Goal: Information Seeking & Learning: Understand process/instructions

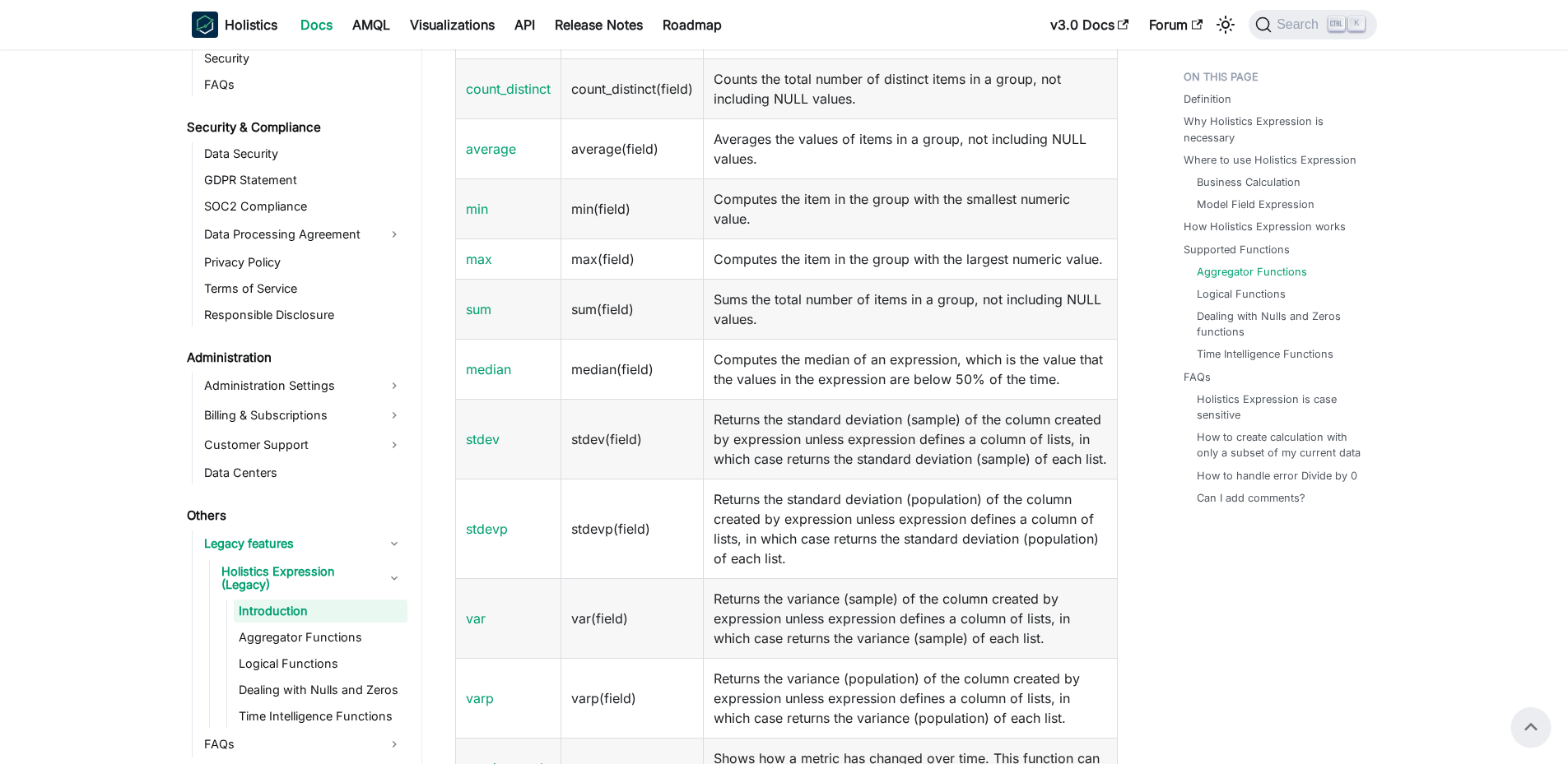
scroll to position [1728, 0]
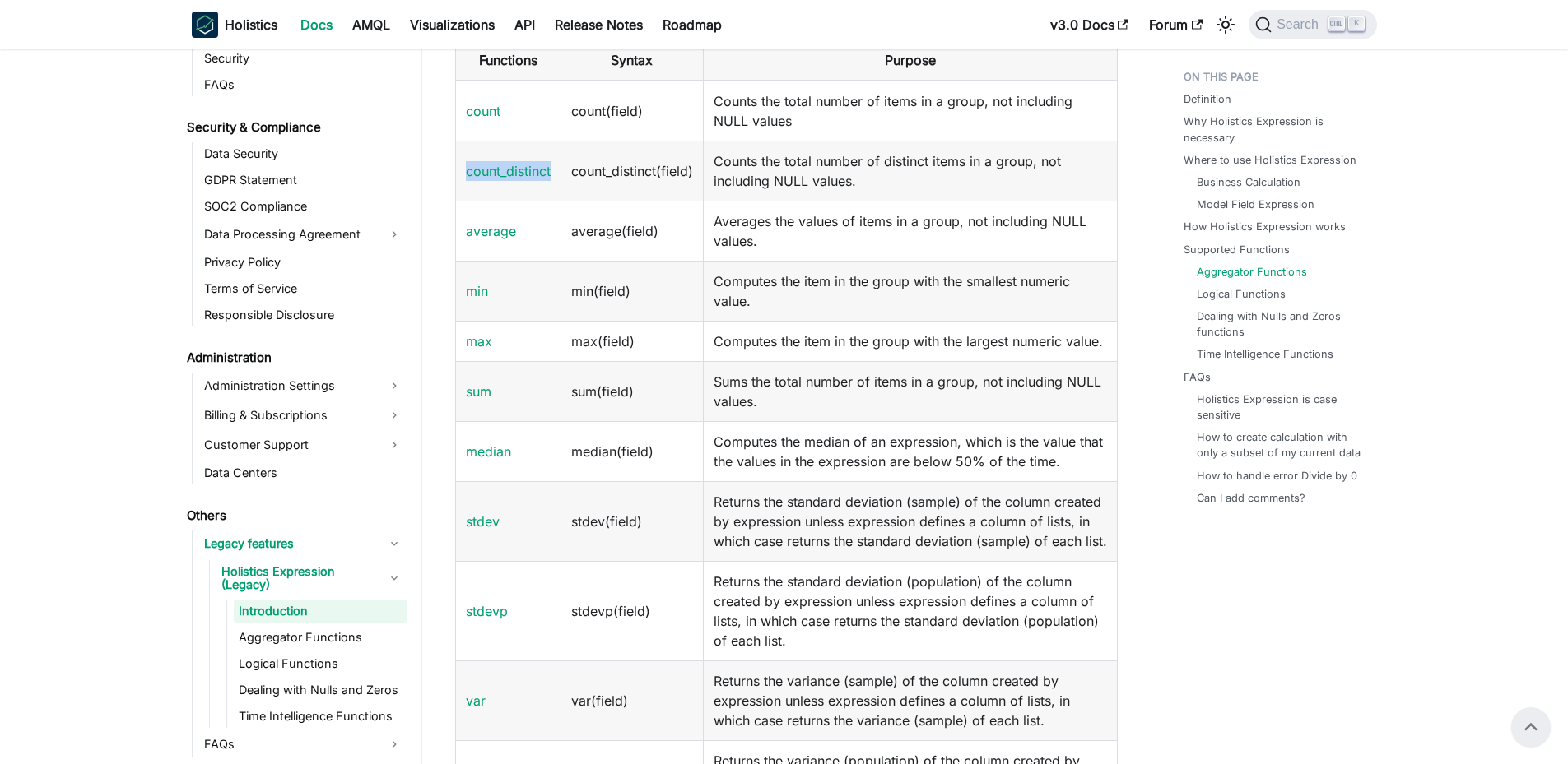
drag, startPoint x: 559, startPoint y: 164, endPoint x: 461, endPoint y: 174, distance: 98.5
click at [461, 174] on td "count_distinct" at bounding box center [508, 170] width 106 height 60
copy link "count_distinct"
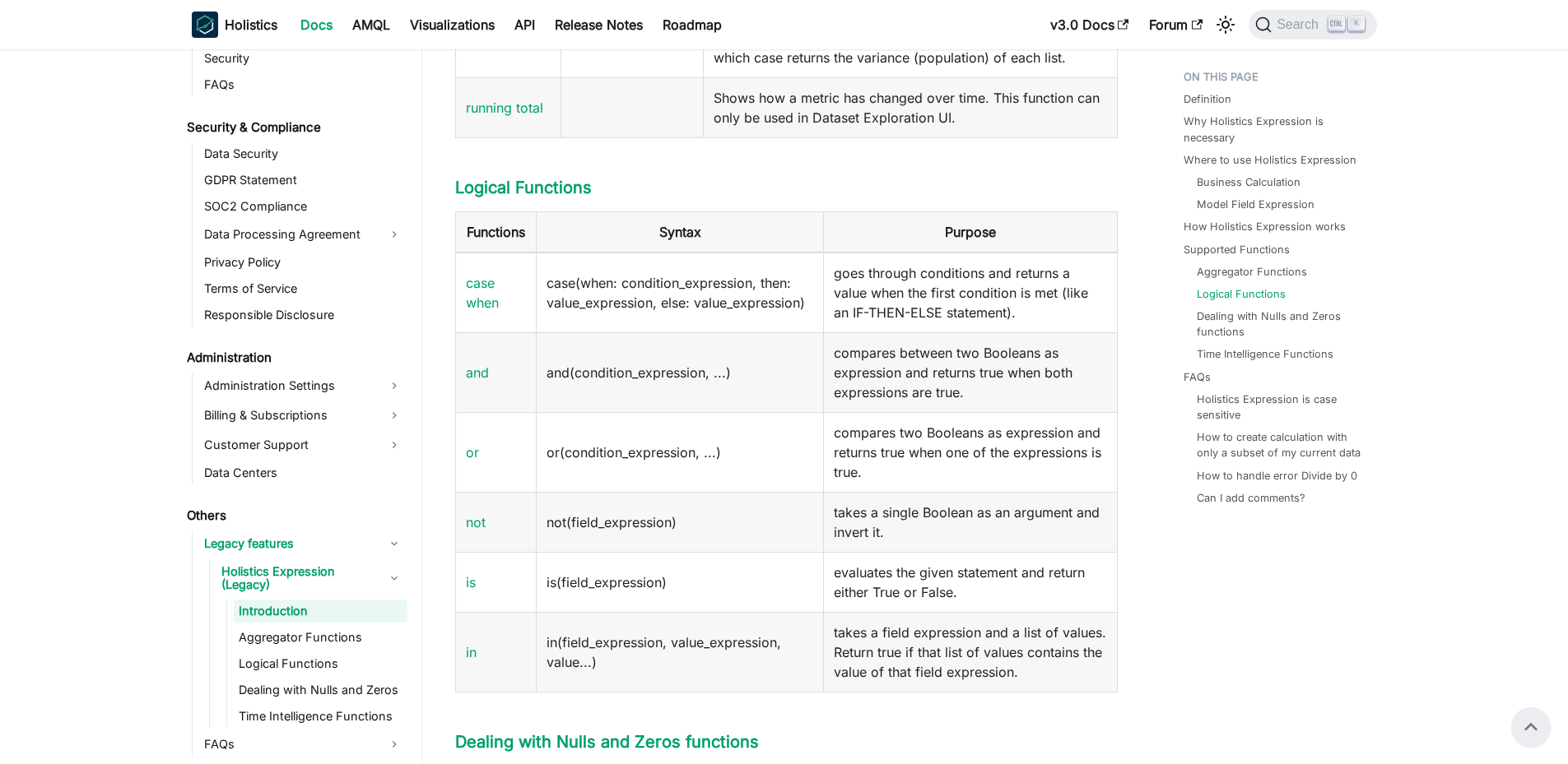
scroll to position [2469, 0]
click at [481, 314] on link "case when" at bounding box center [483, 295] width 33 height 36
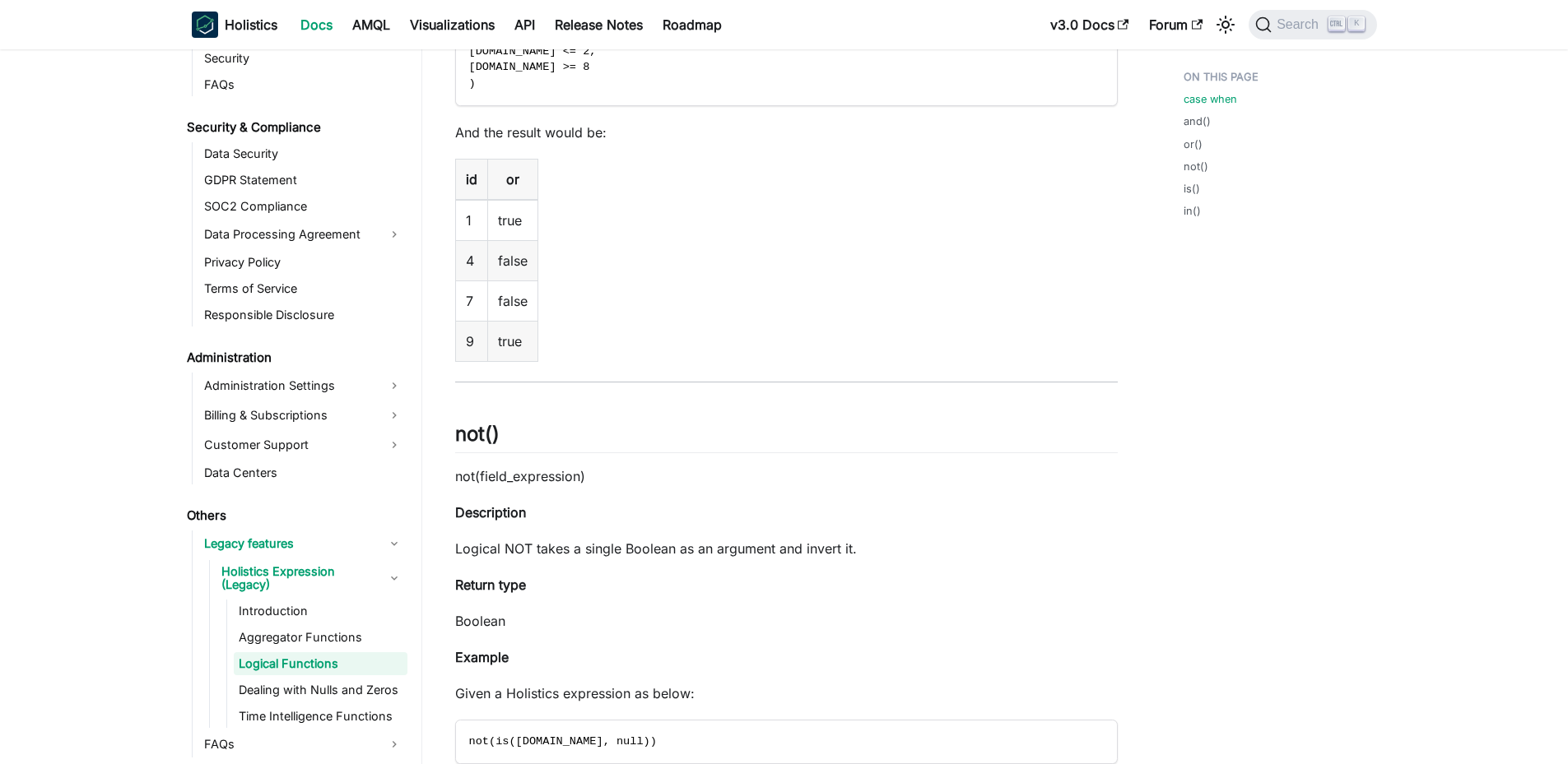
scroll to position [293, 0]
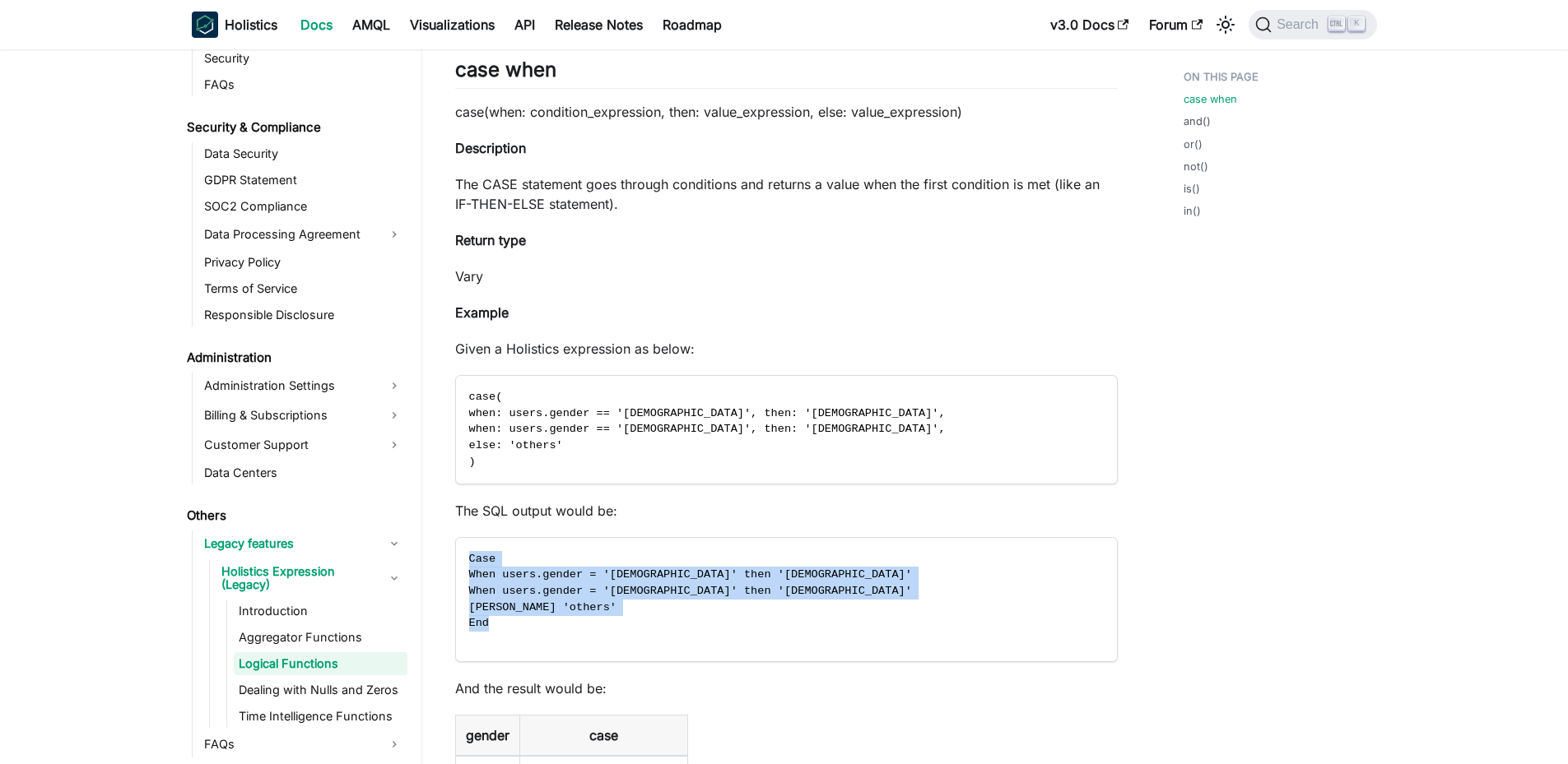
drag, startPoint x: 504, startPoint y: 626, endPoint x: 452, endPoint y: 561, distance: 83.2
copy code "Case When users.gender = '[DEMOGRAPHIC_DATA]' then '[DEMOGRAPHIC_DATA]' When us…"
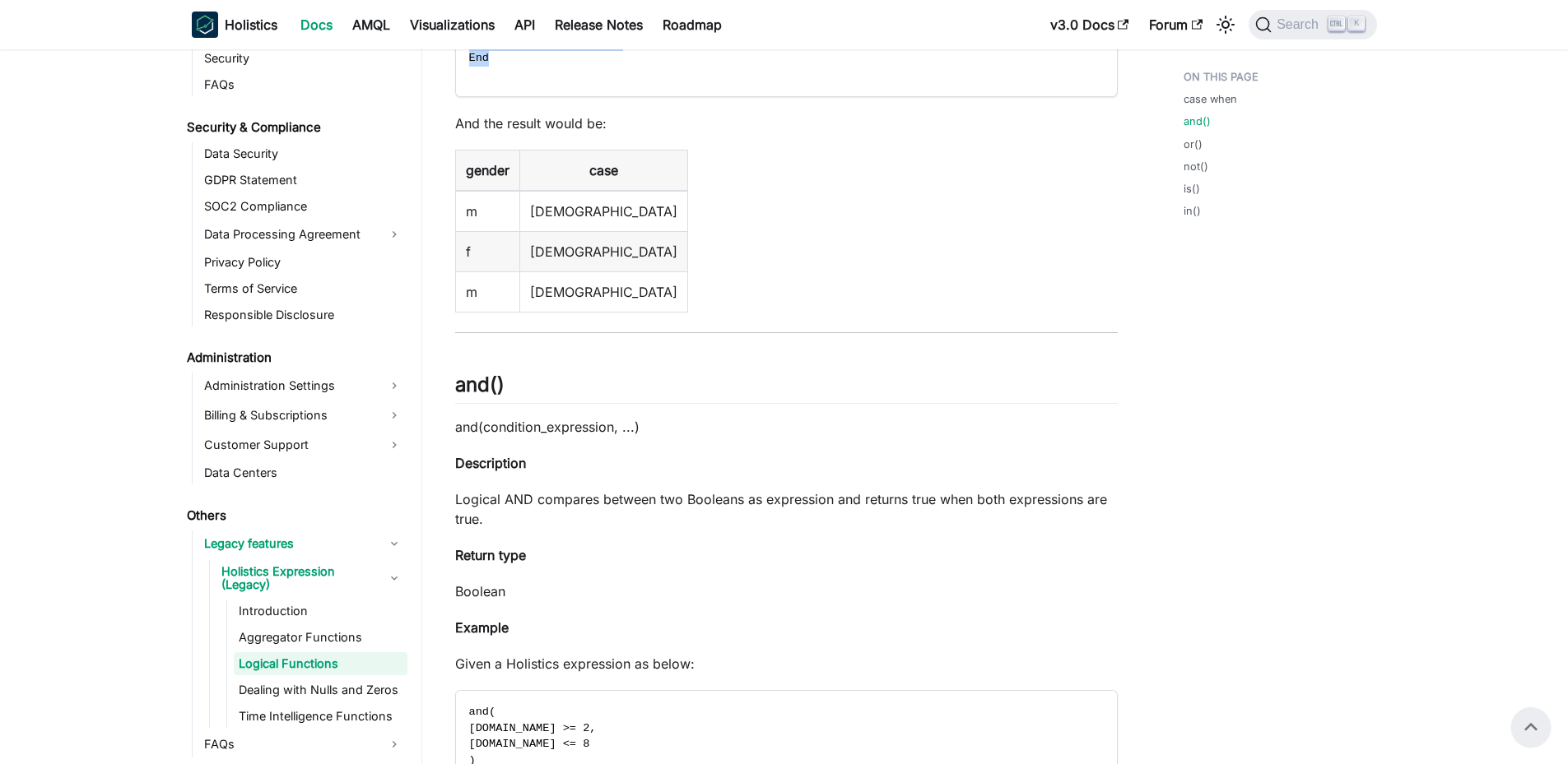
scroll to position [705, 0]
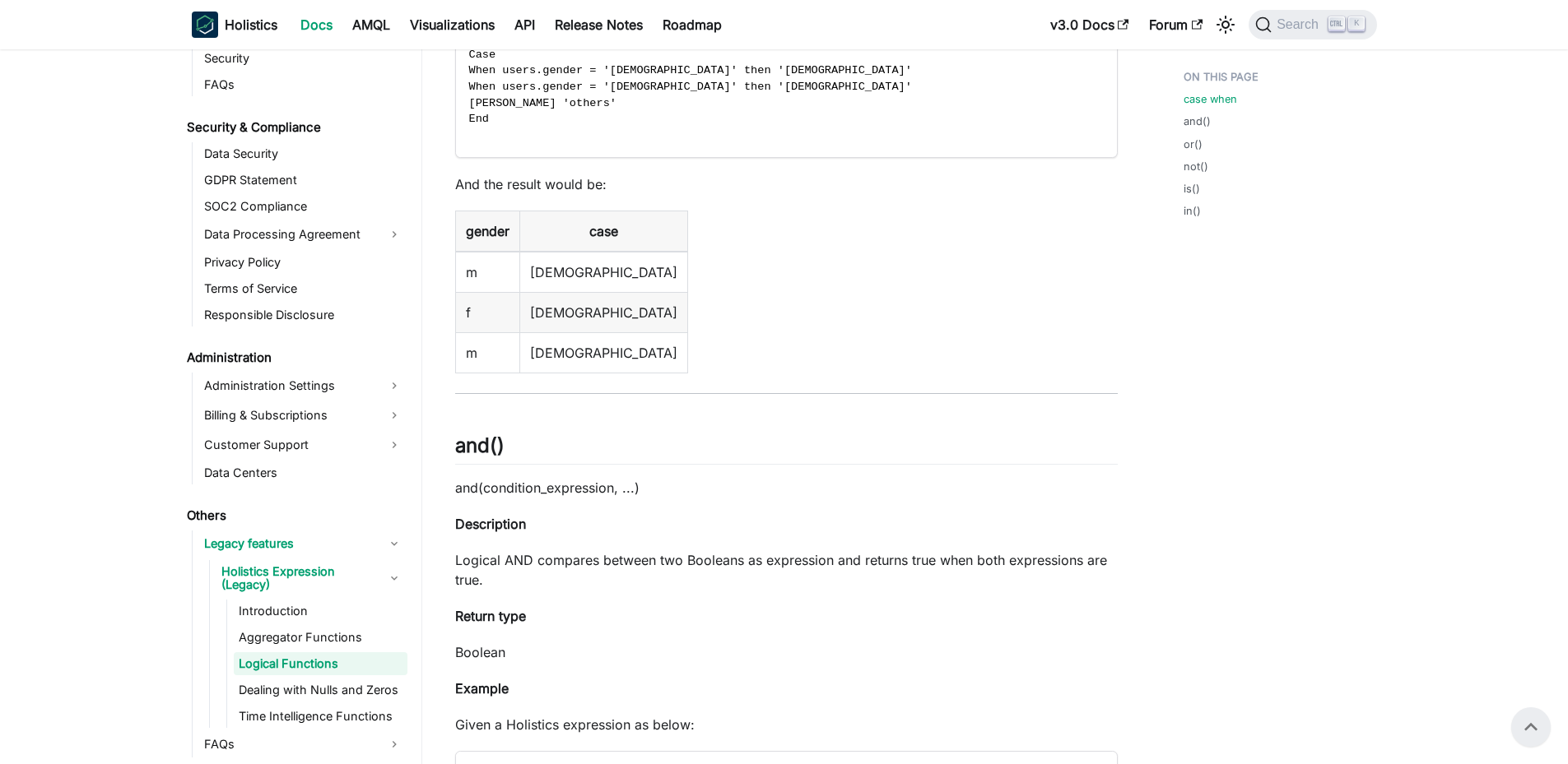
scroll to position [771, 0]
